Goal: Use online tool/utility: Utilize a website feature to perform a specific function

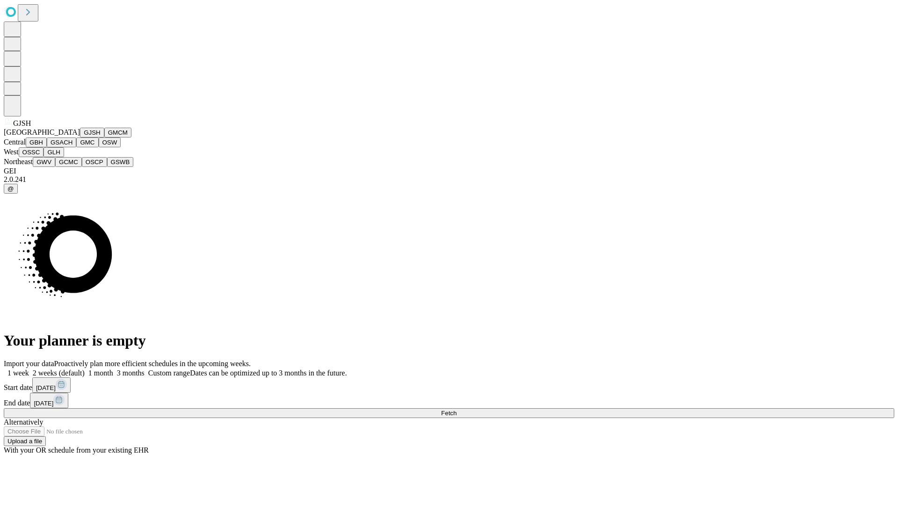
click at [80, 137] on button "GJSH" at bounding box center [92, 133] width 24 height 10
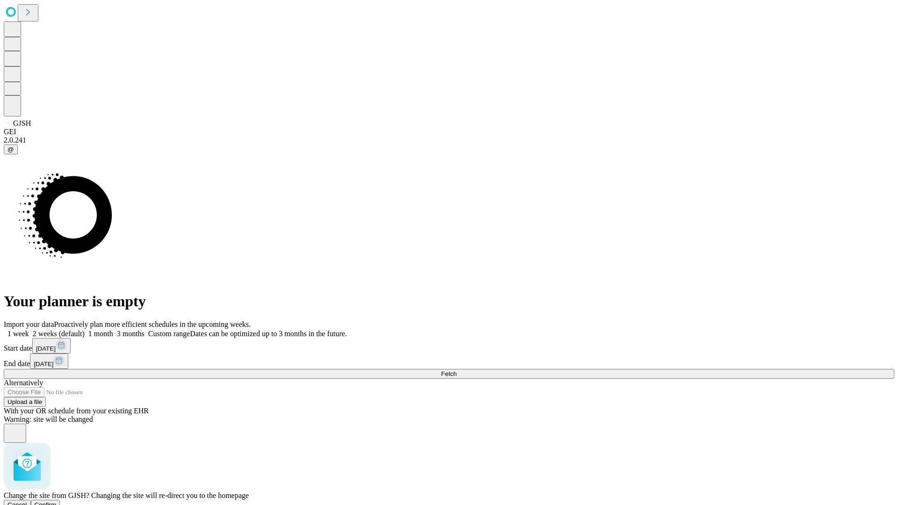
click at [57, 501] on span "Confirm" at bounding box center [46, 504] width 22 height 7
click at [113, 330] on label "1 month" at bounding box center [99, 334] width 29 height 8
click at [456, 370] on span "Fetch" at bounding box center [448, 373] width 15 height 7
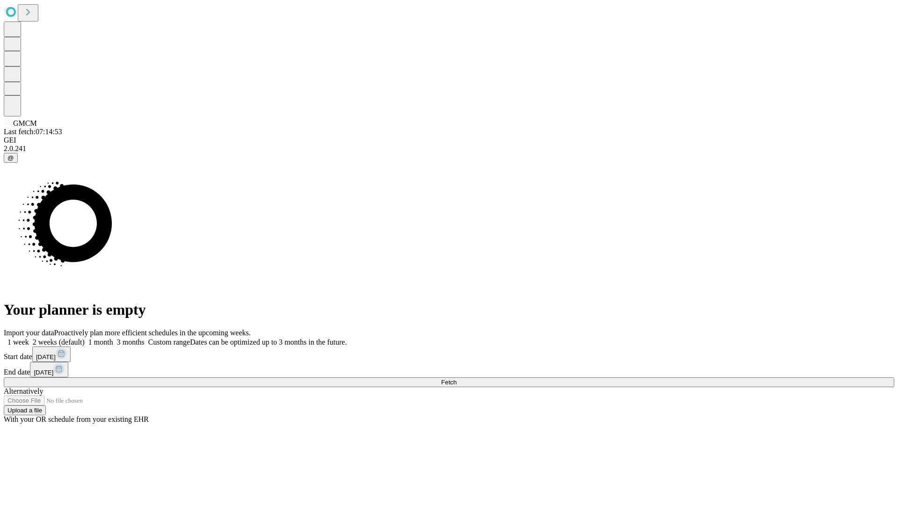
click at [113, 338] on label "1 month" at bounding box center [99, 342] width 29 height 8
click at [456, 379] on span "Fetch" at bounding box center [448, 382] width 15 height 7
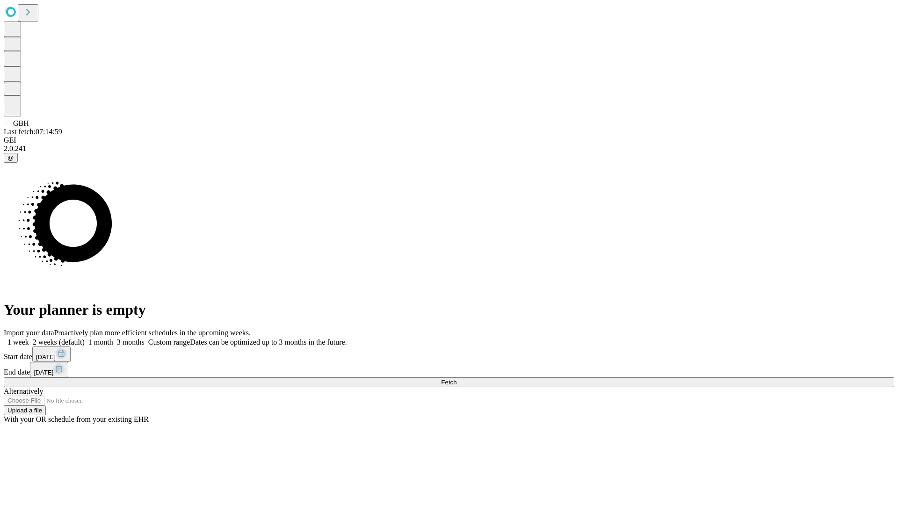
click at [456, 379] on span "Fetch" at bounding box center [448, 382] width 15 height 7
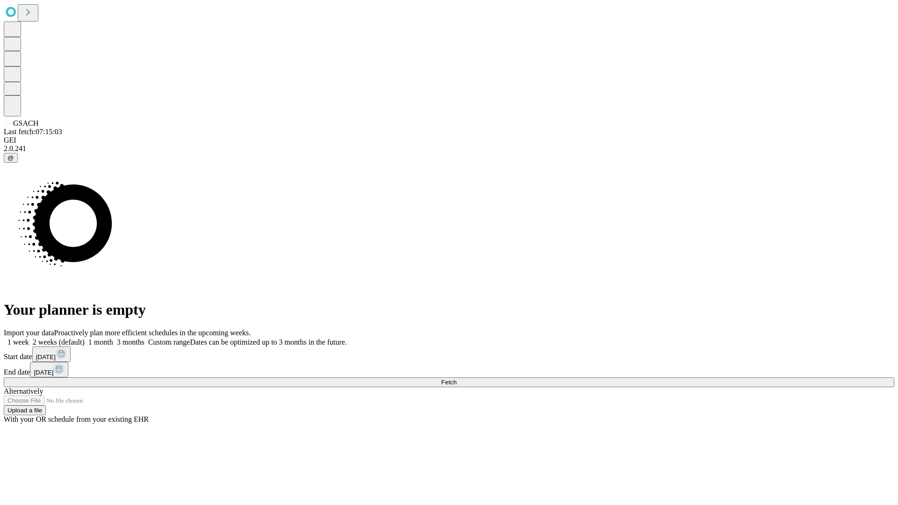
click at [113, 338] on label "1 month" at bounding box center [99, 342] width 29 height 8
click at [456, 379] on span "Fetch" at bounding box center [448, 382] width 15 height 7
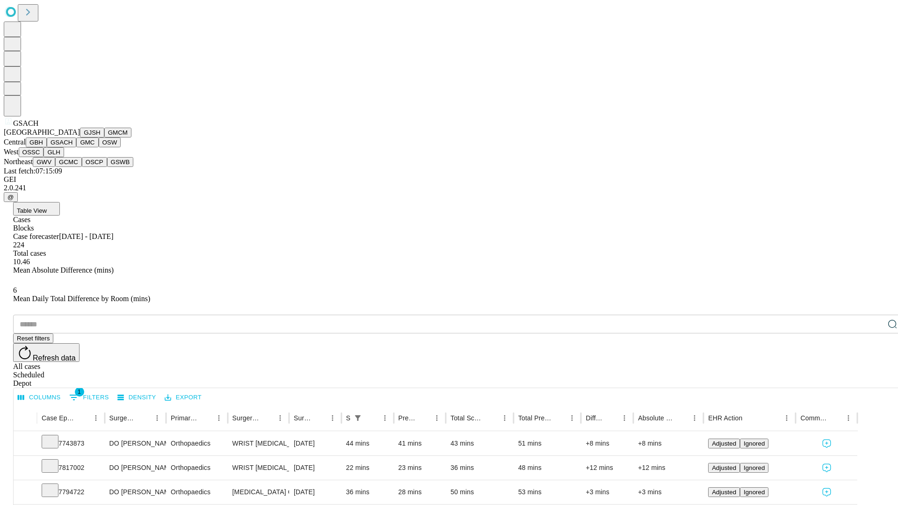
click at [76, 147] on button "GMC" at bounding box center [87, 142] width 22 height 10
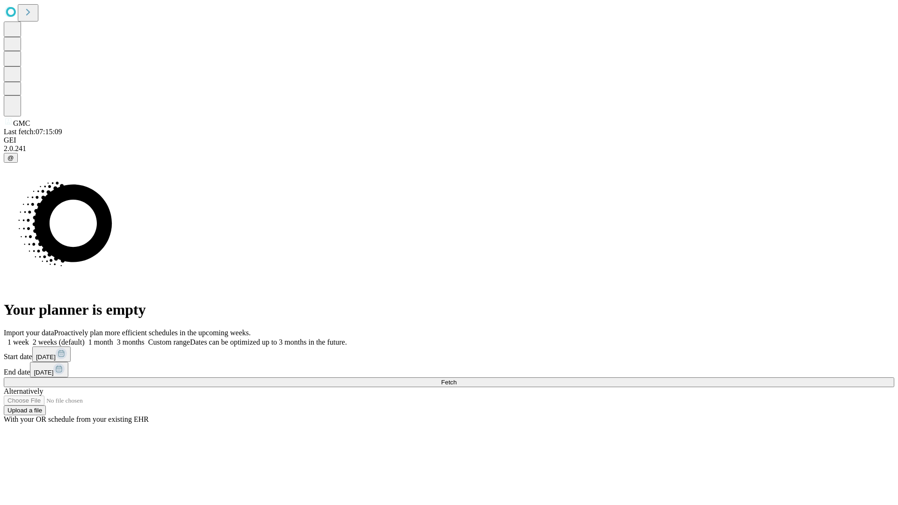
click at [113, 338] on label "1 month" at bounding box center [99, 342] width 29 height 8
click at [456, 379] on span "Fetch" at bounding box center [448, 382] width 15 height 7
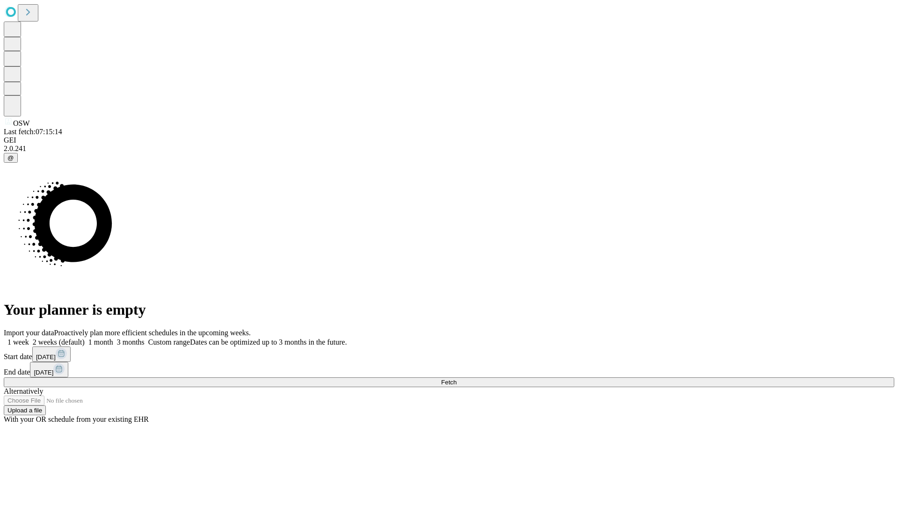
click at [113, 338] on label "1 month" at bounding box center [99, 342] width 29 height 8
click at [456, 379] on span "Fetch" at bounding box center [448, 382] width 15 height 7
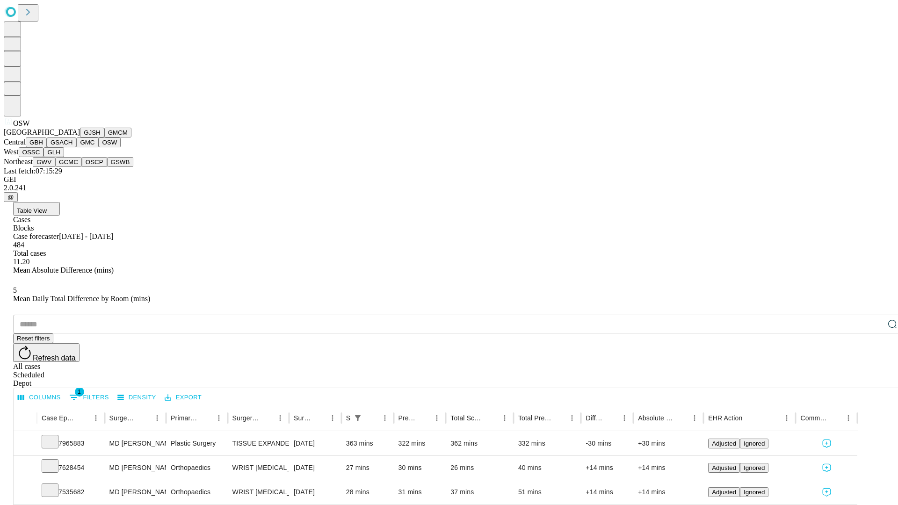
click at [44, 157] on button "OSSC" at bounding box center [31, 152] width 25 height 10
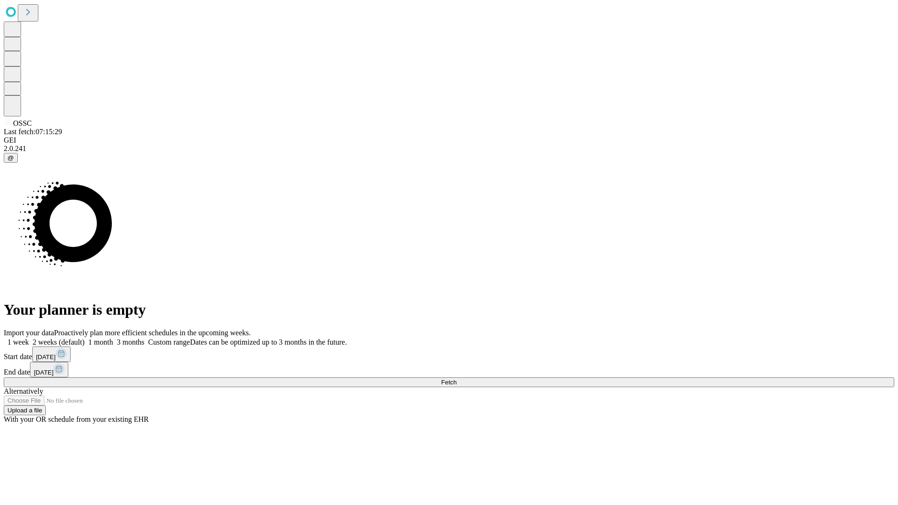
click at [456, 379] on span "Fetch" at bounding box center [448, 382] width 15 height 7
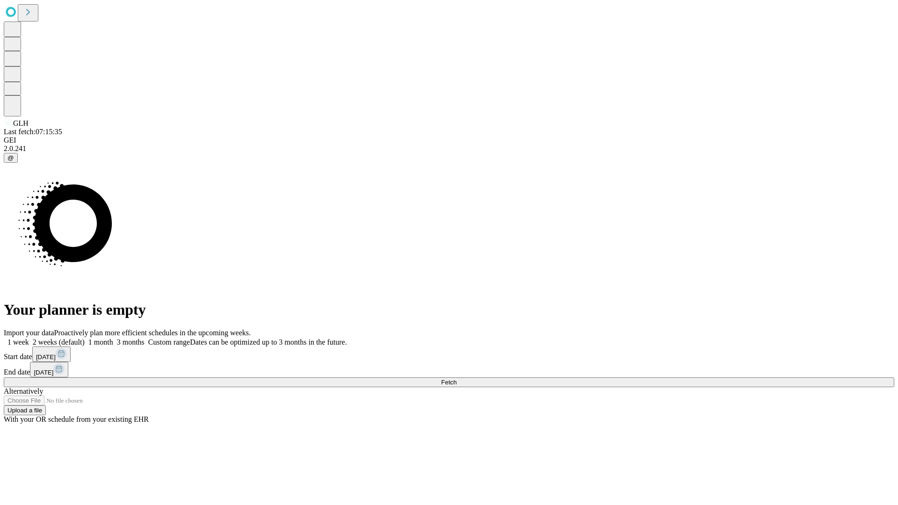
click at [113, 338] on label "1 month" at bounding box center [99, 342] width 29 height 8
click at [456, 379] on span "Fetch" at bounding box center [448, 382] width 15 height 7
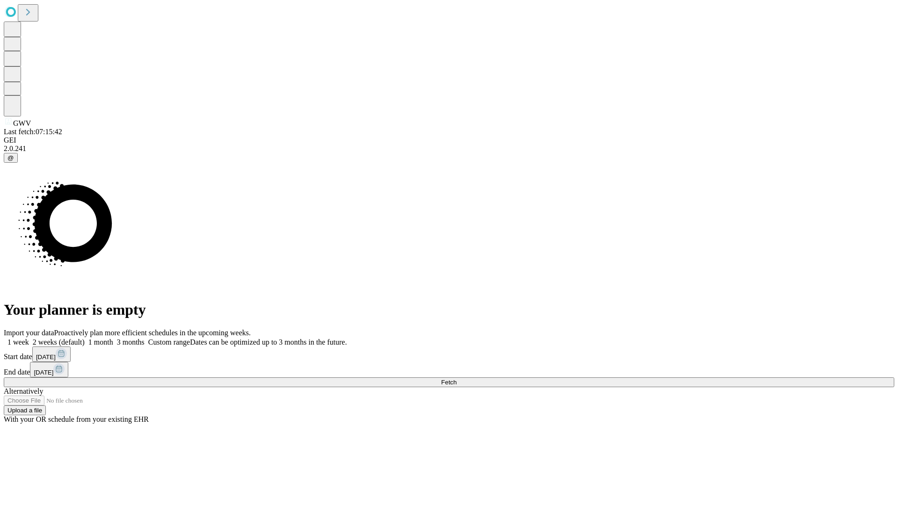
click at [113, 338] on label "1 month" at bounding box center [99, 342] width 29 height 8
click at [456, 379] on span "Fetch" at bounding box center [448, 382] width 15 height 7
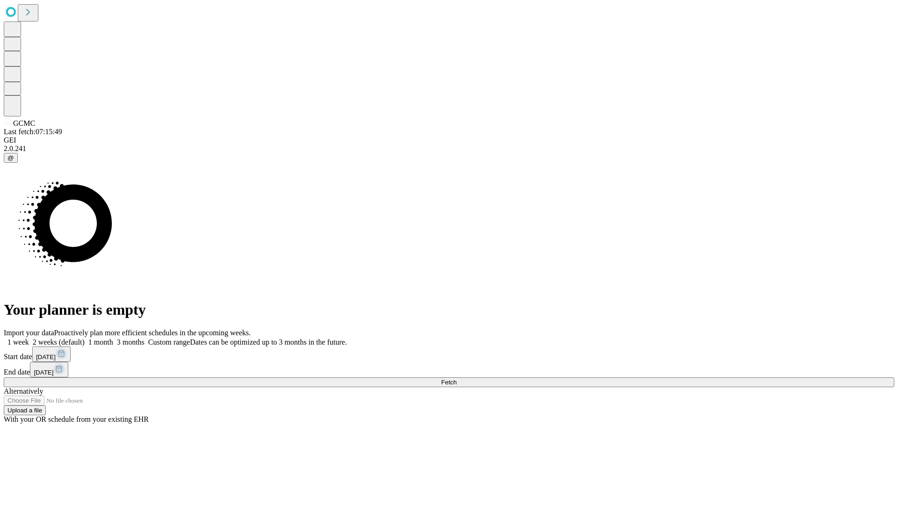
click at [113, 338] on label "1 month" at bounding box center [99, 342] width 29 height 8
click at [456, 379] on span "Fetch" at bounding box center [448, 382] width 15 height 7
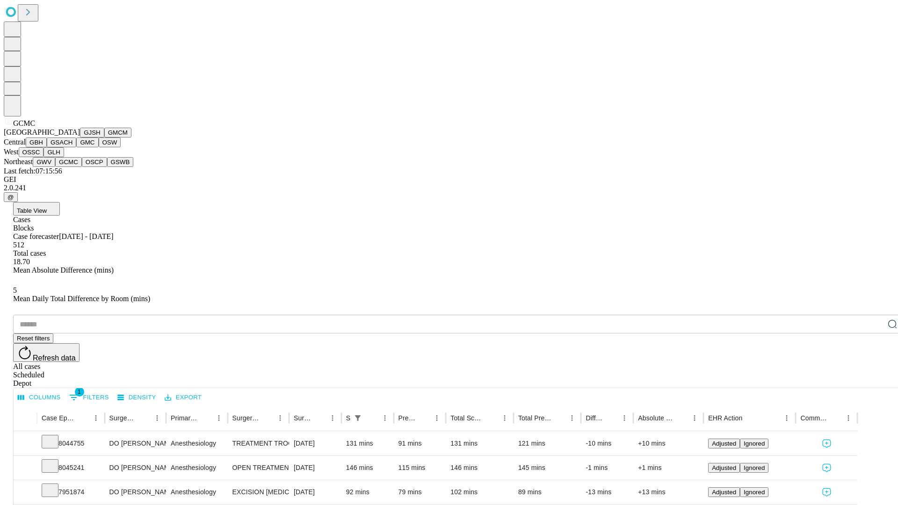
click at [82, 167] on button "OSCP" at bounding box center [94, 162] width 25 height 10
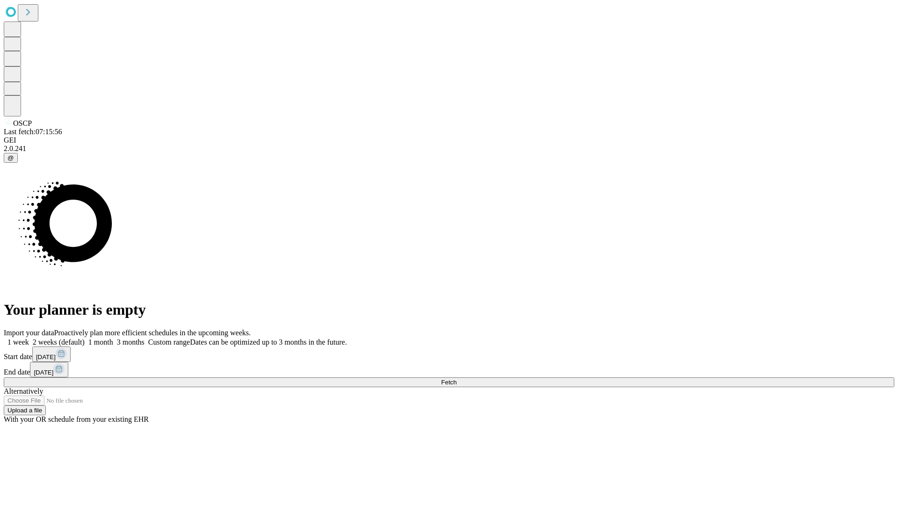
click at [113, 338] on label "1 month" at bounding box center [99, 342] width 29 height 8
click at [456, 379] on span "Fetch" at bounding box center [448, 382] width 15 height 7
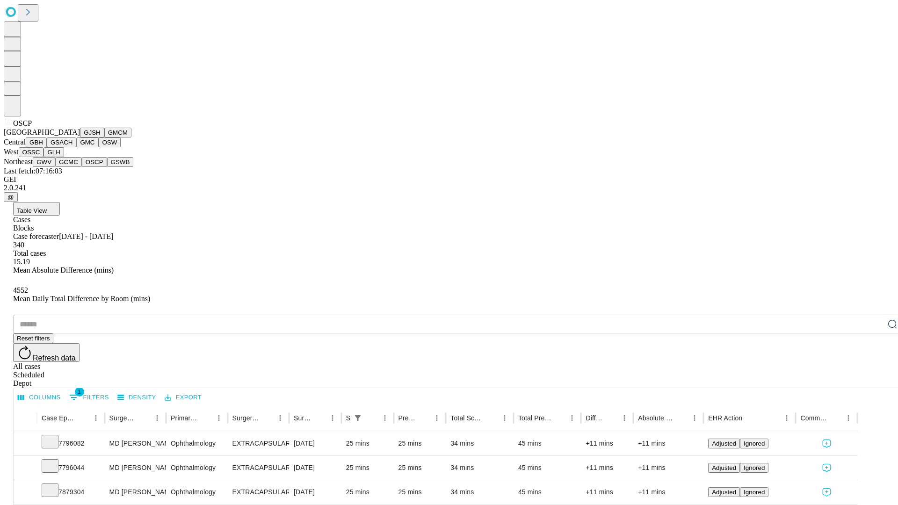
click at [107, 167] on button "GSWB" at bounding box center [120, 162] width 27 height 10
